Goal: Transaction & Acquisition: Purchase product/service

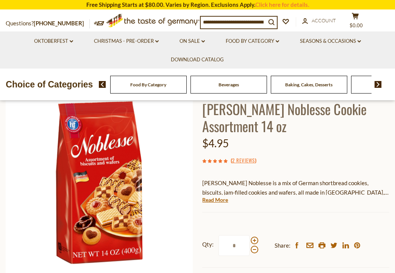
scroll to position [114, 0]
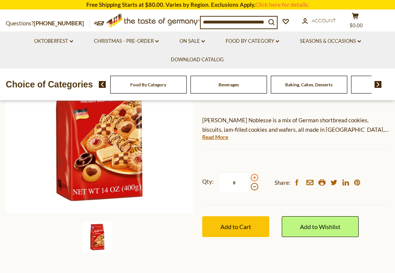
click at [255, 178] on span at bounding box center [255, 178] width 8 height 8
click at [250, 178] on input "*" at bounding box center [234, 182] width 31 height 21
click at [253, 187] on span at bounding box center [255, 187] width 8 height 8
click at [250, 187] on input "*" at bounding box center [234, 182] width 31 height 21
click at [255, 177] on span at bounding box center [255, 178] width 8 height 8
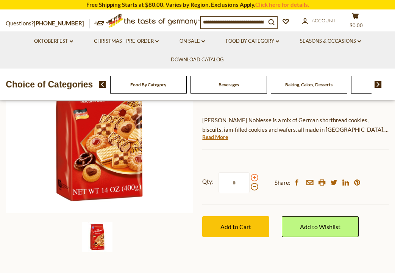
click at [250, 177] on input "*" at bounding box center [234, 182] width 31 height 21
click at [239, 188] on input "*" at bounding box center [234, 182] width 31 height 21
drag, startPoint x: 239, startPoint y: 188, endPoint x: 224, endPoint y: 184, distance: 16.1
click at [222, 185] on input "*" at bounding box center [234, 182] width 31 height 21
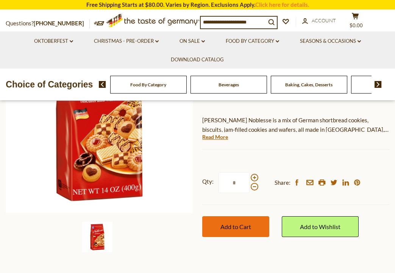
type input "*"
click at [231, 224] on span "Add to Cart" at bounding box center [236, 226] width 31 height 7
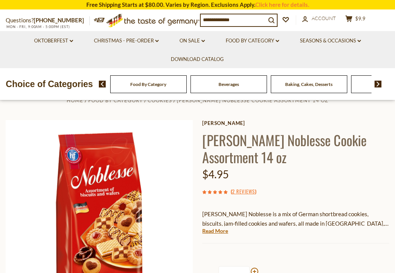
scroll to position [0, 0]
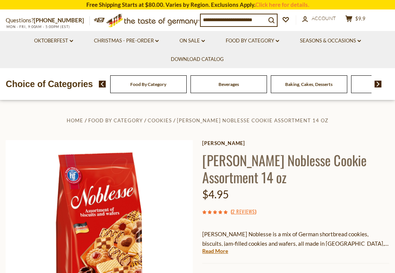
click at [239, 22] on input at bounding box center [233, 19] width 65 height 11
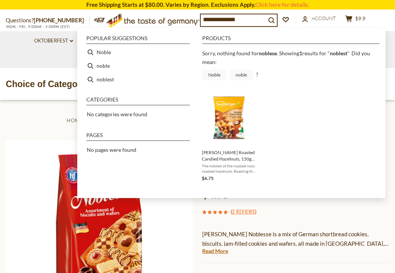
type input "*******"
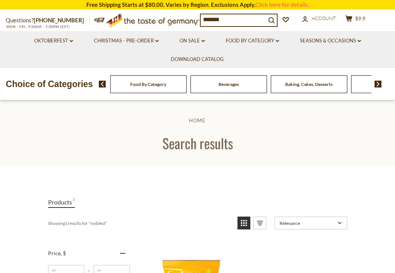
drag, startPoint x: 233, startPoint y: 18, endPoint x: 165, endPoint y: 18, distance: 67.8
click at [165, 18] on div "Questions? 800-881-6419 MON - FRI, 9:00AM - 5:00PM (EST) .st0{fill:#EDD300;} .s…" at bounding box center [197, 20] width 395 height 21
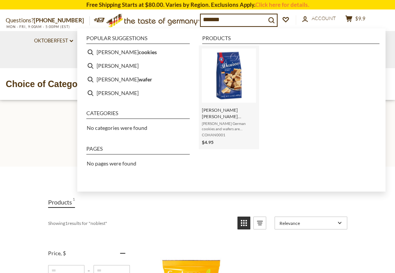
type input "*******"
click at [223, 111] on span "[PERSON_NAME] [PERSON_NAME] Assortment 14 oz" at bounding box center [229, 113] width 54 height 13
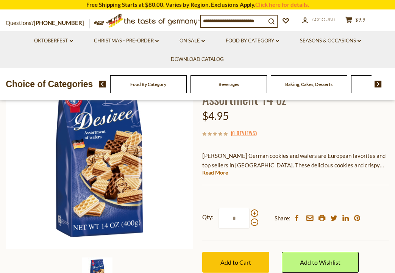
scroll to position [80, 0]
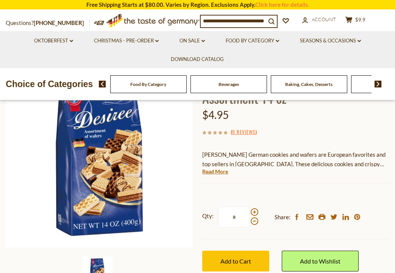
drag, startPoint x: 235, startPoint y: 218, endPoint x: 228, endPoint y: 218, distance: 7.6
click at [228, 218] on input "*" at bounding box center [234, 217] width 31 height 21
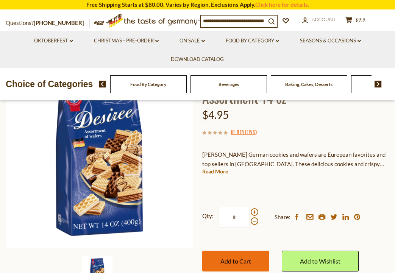
type input "*"
click at [247, 264] on span "Add to Cart" at bounding box center [236, 261] width 31 height 7
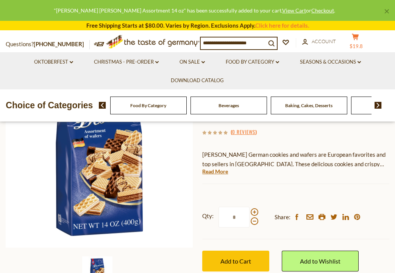
click at [357, 41] on button "cart $19.8" at bounding box center [355, 42] width 23 height 19
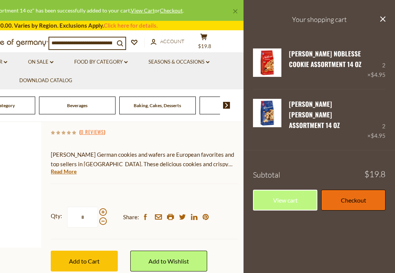
click at [349, 190] on link "Checkout" at bounding box center [353, 200] width 64 height 21
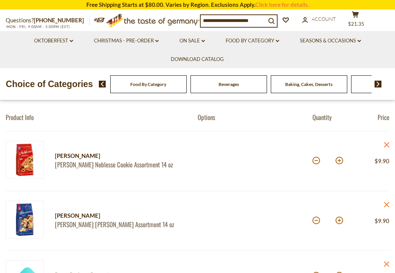
scroll to position [66, 0]
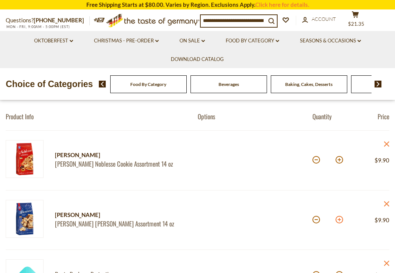
click at [340, 220] on button at bounding box center [340, 220] width 8 height 8
type input "*"
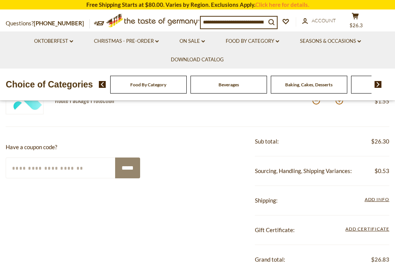
scroll to position [257, 0]
